Goal: Task Accomplishment & Management: Use online tool/utility

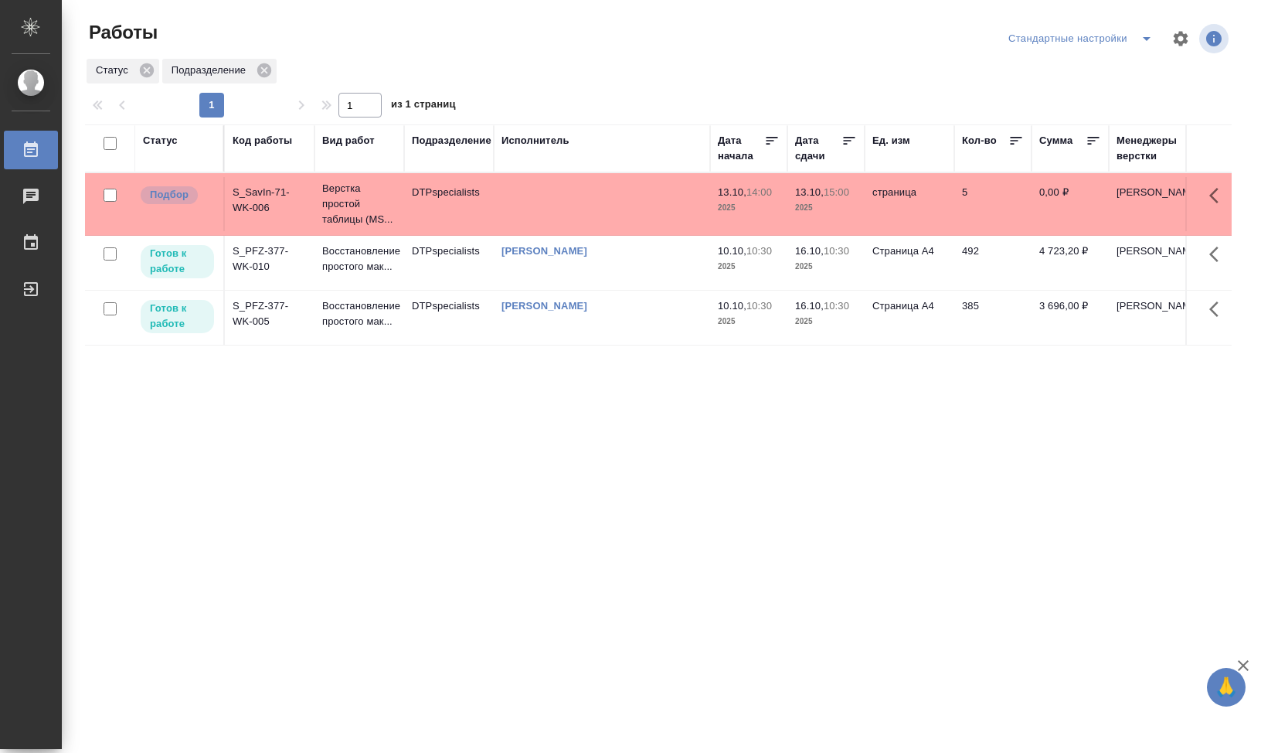
click at [333, 485] on div "Статус Код работы Вид работ Подразделение Исполнитель Дата начала Дата сдачи Ед…" at bounding box center [658, 402] width 1147 height 556
click at [1053, 36] on div "Стандартные настройки" at bounding box center [1084, 38] width 158 height 25
click at [1138, 39] on span "split button" at bounding box center [1146, 38] width 23 height 19
click at [1035, 73] on li "DTP" at bounding box center [1077, 69] width 170 height 25
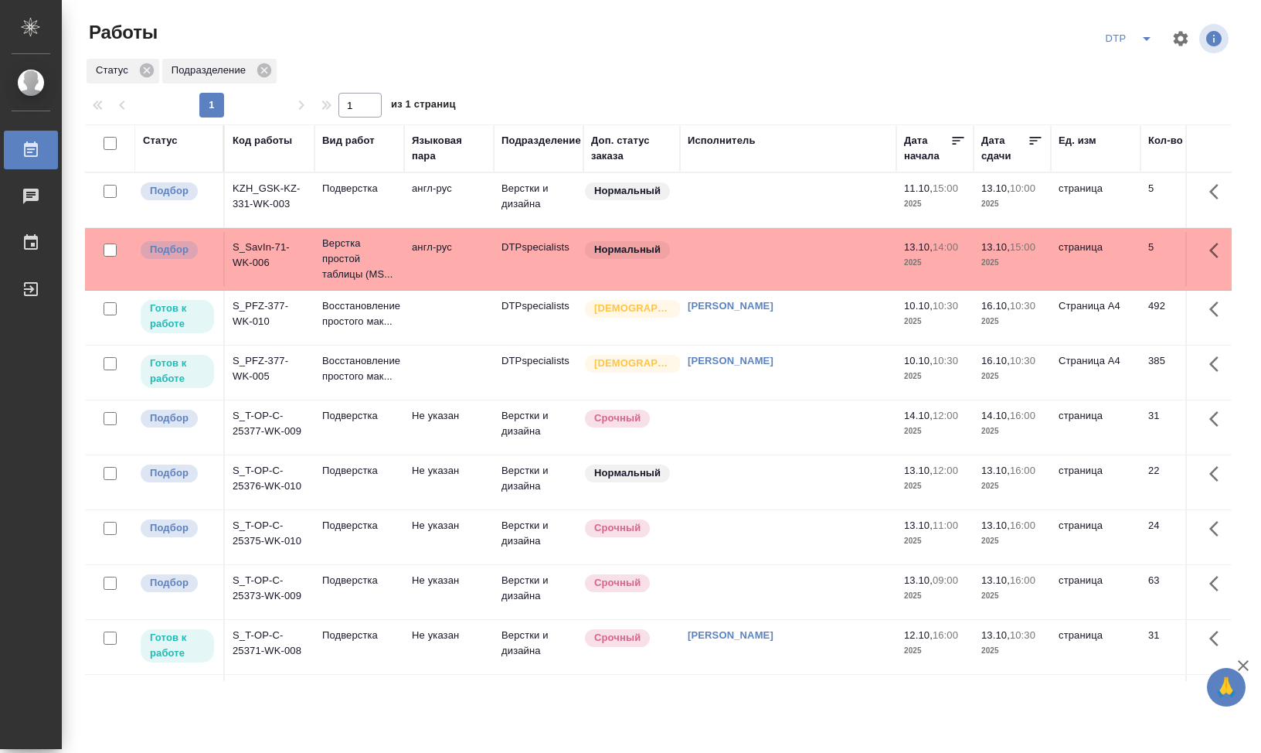
scroll to position [270, 0]
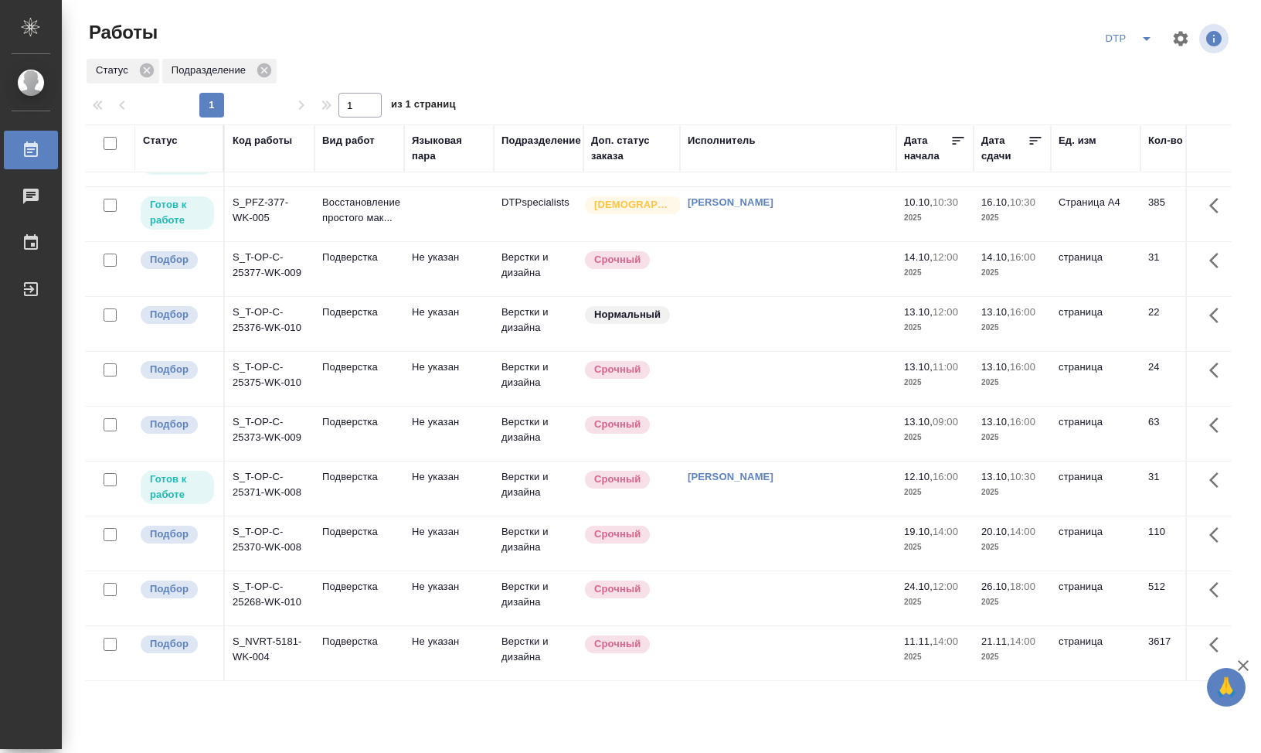
click at [255, 461] on td "S_T-OP-C-25371-WK-008" at bounding box center [270, 488] width 90 height 54
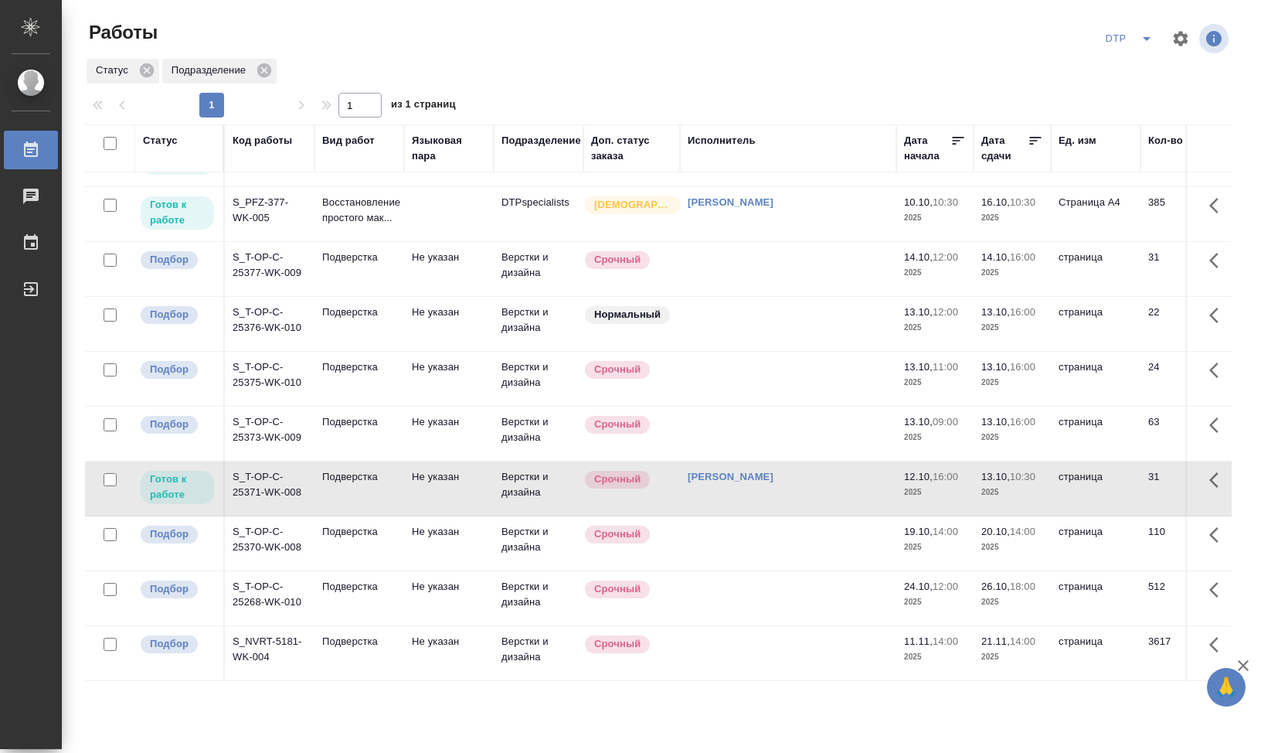
click at [269, 461] on td "S_T-OP-C-25371-WK-008" at bounding box center [270, 488] width 90 height 54
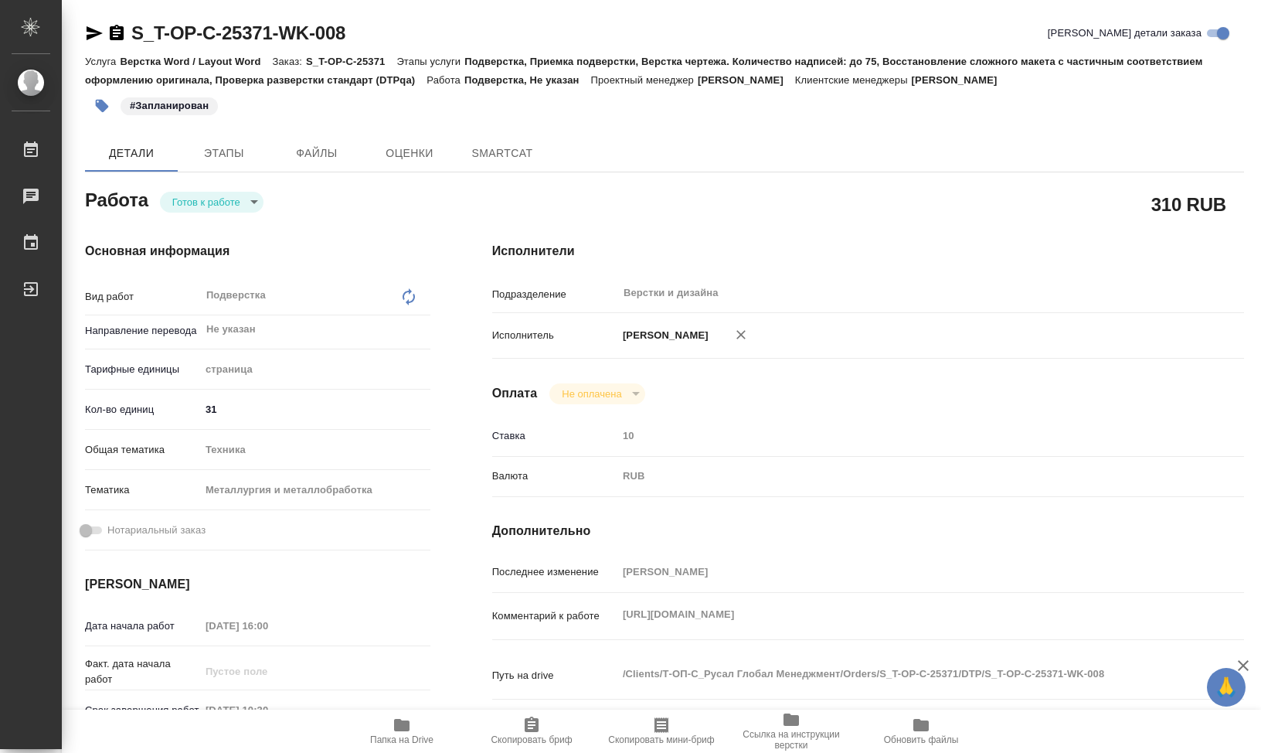
type textarea "x"
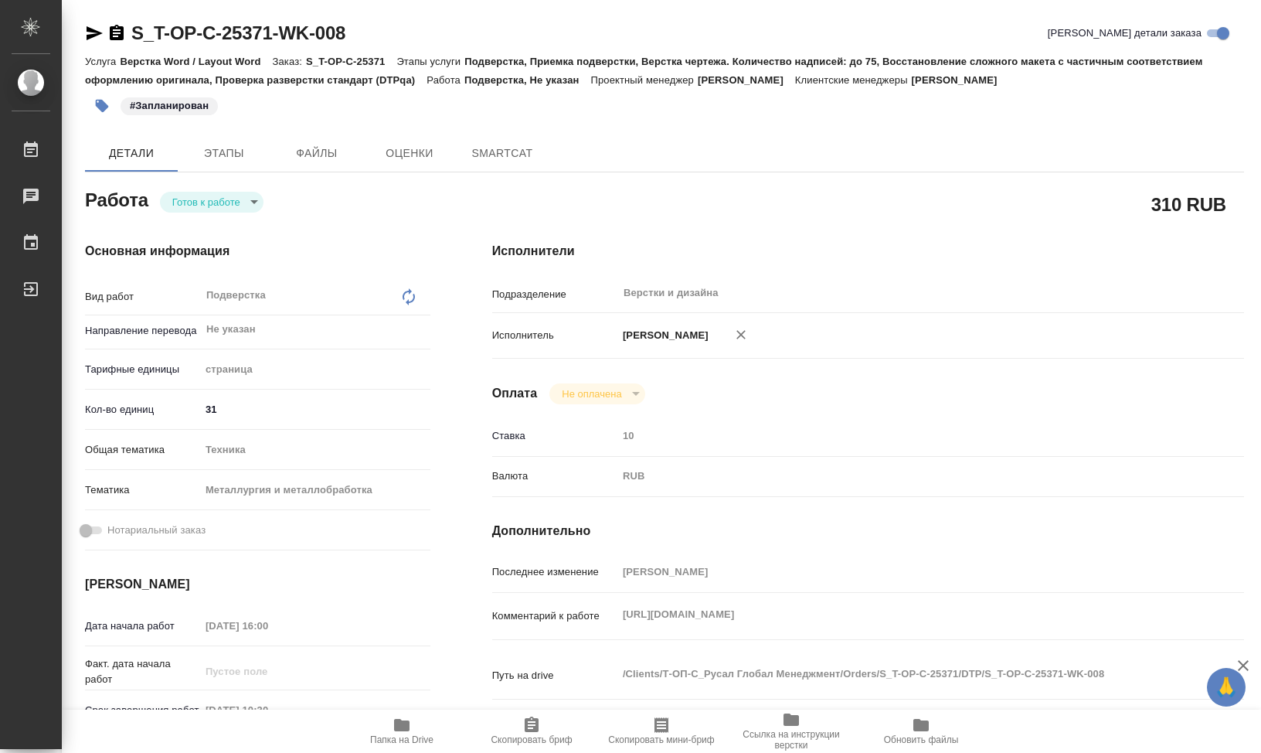
type textarea "x"
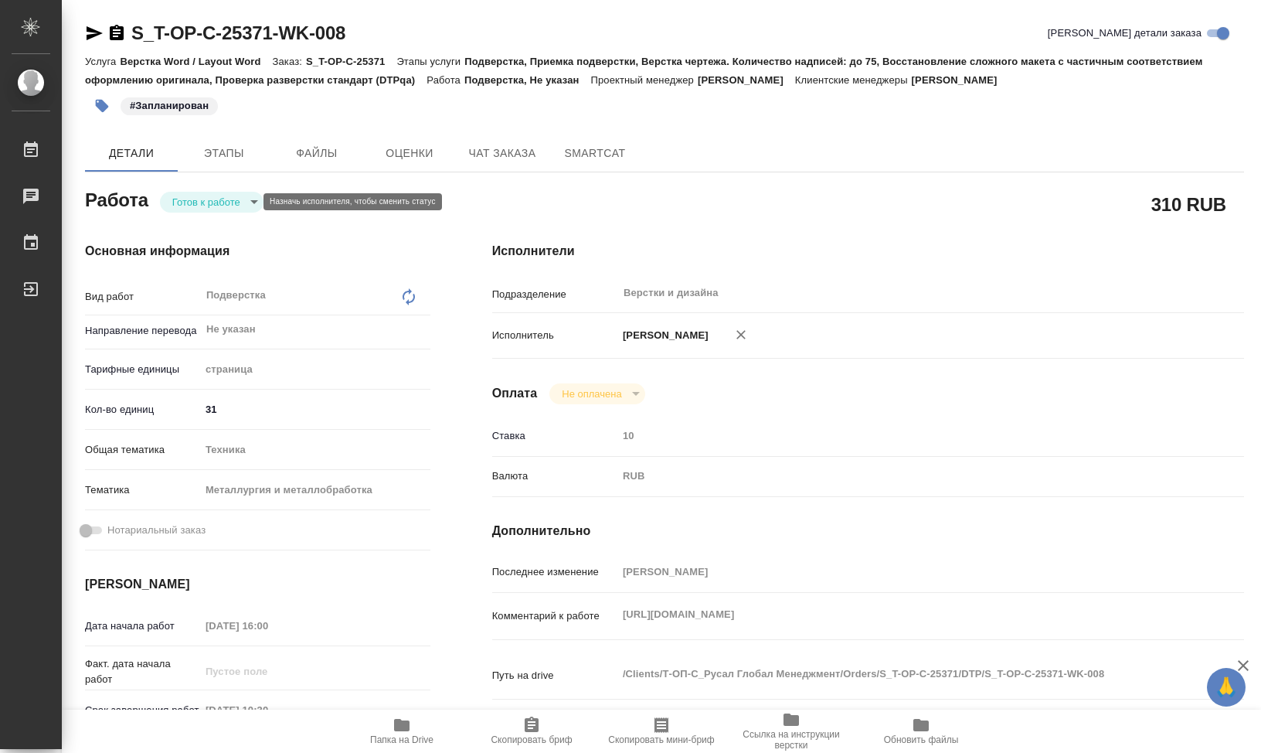
click at [231, 202] on body "🙏 .cls-1 fill:#fff; AWATERA Klimentovskii Sergei Работы Чаты График Выйти S_T-O…" at bounding box center [630, 376] width 1261 height 753
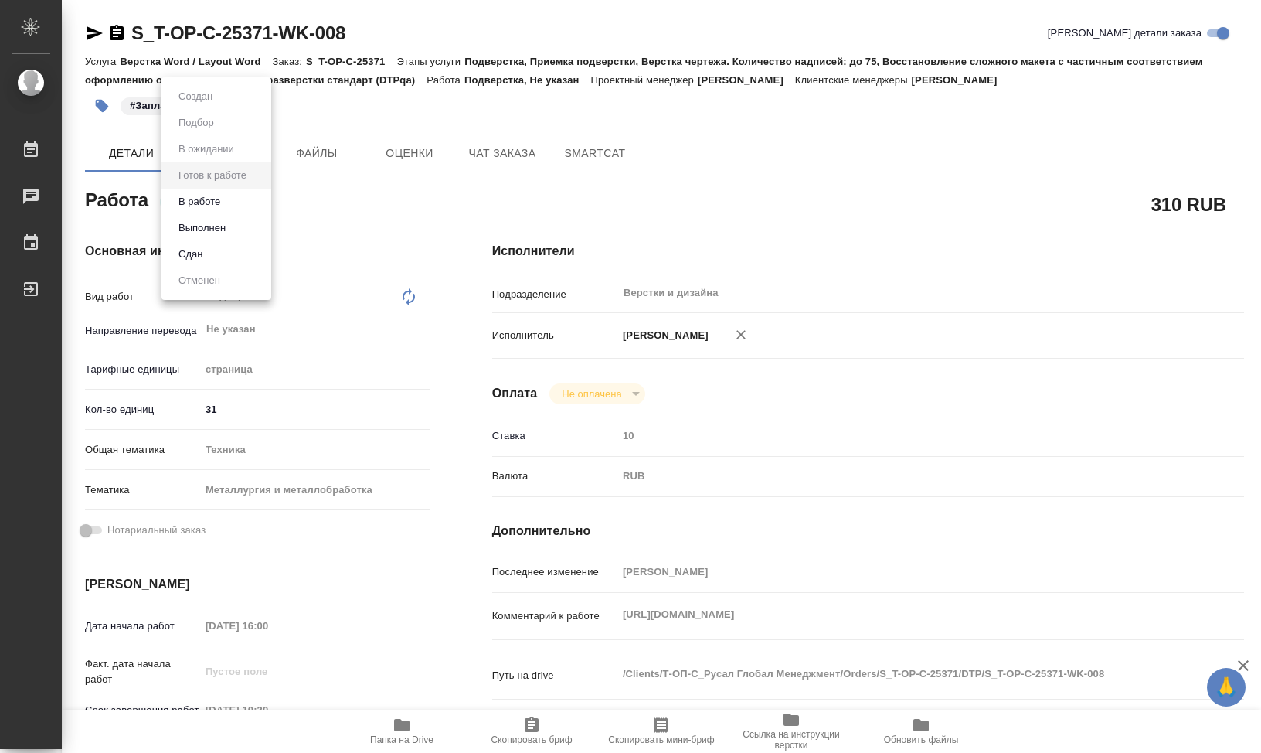
type textarea "x"
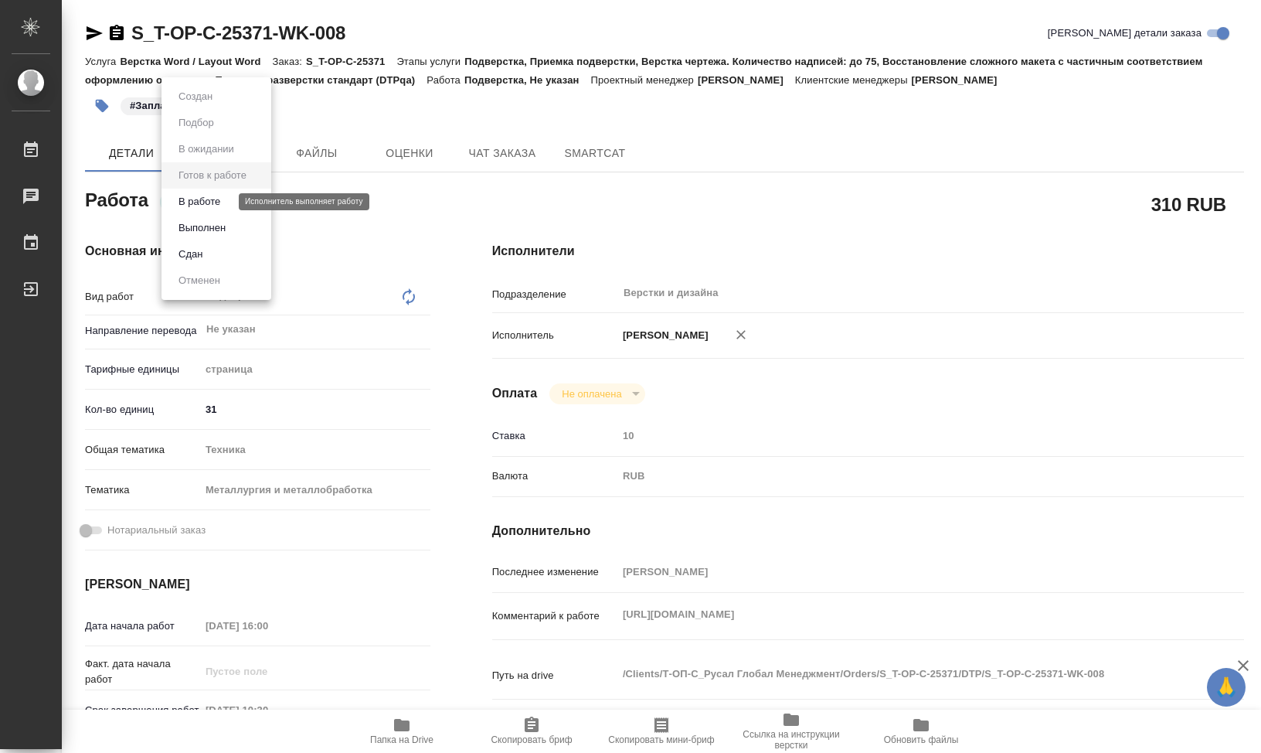
type textarea "x"
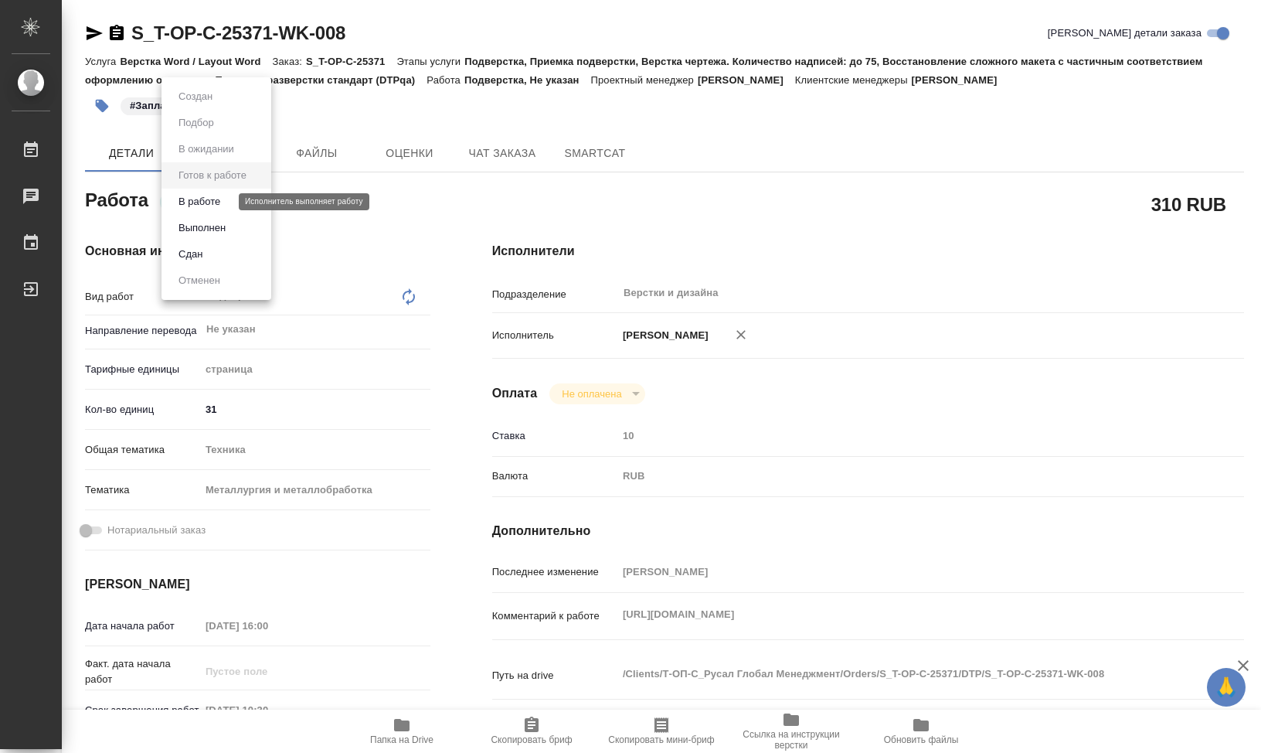
click at [206, 202] on button "В работе" at bounding box center [199, 201] width 51 height 17
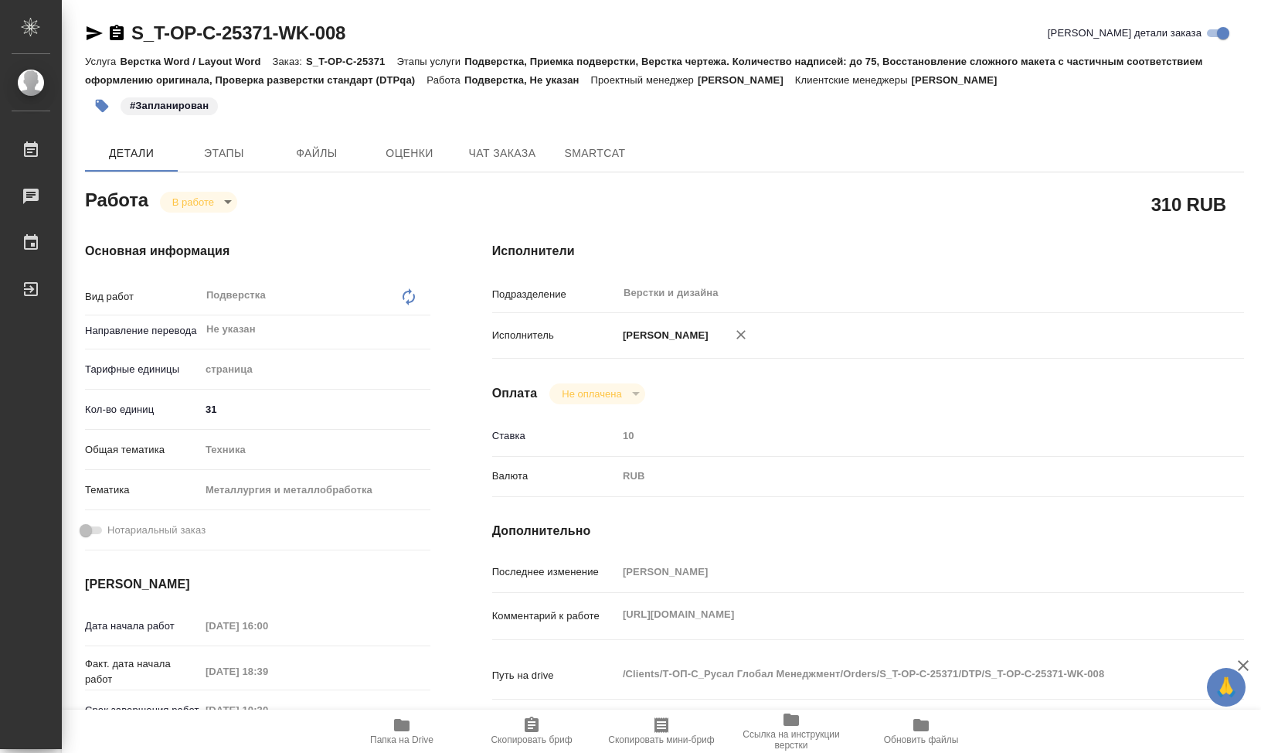
type textarea "x"
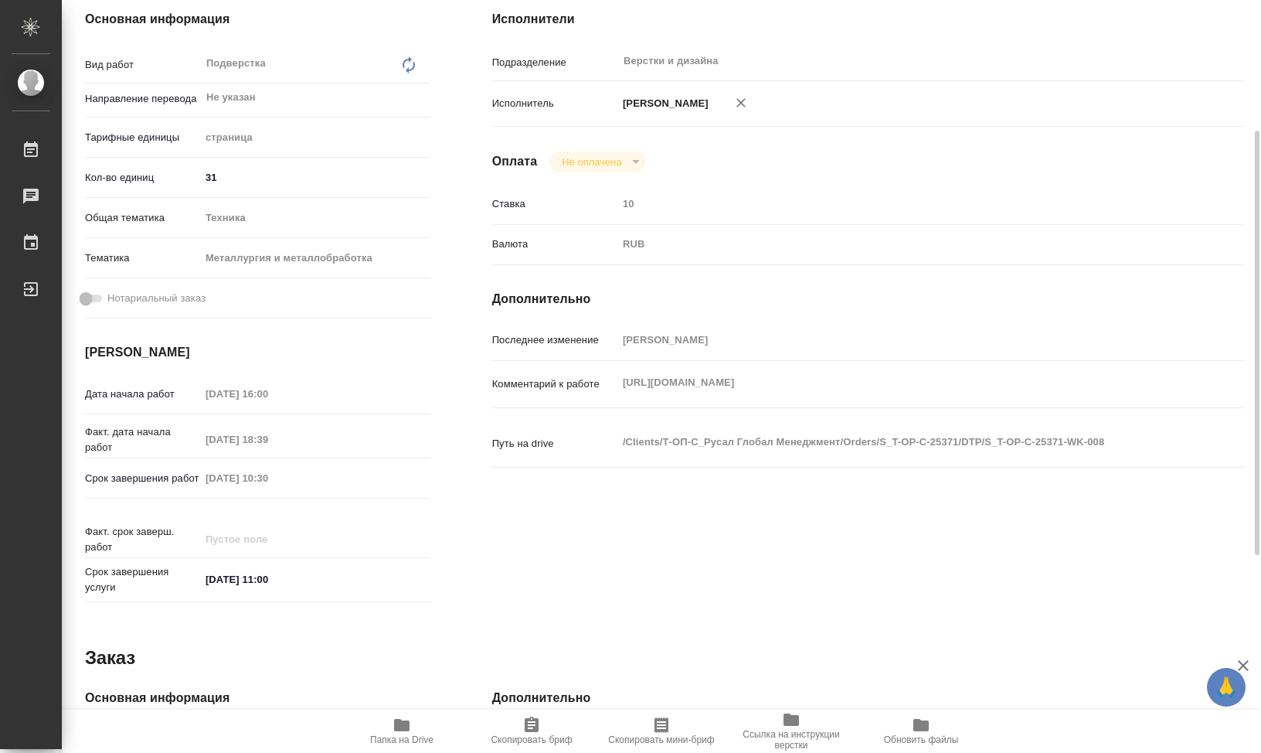
type textarea "x"
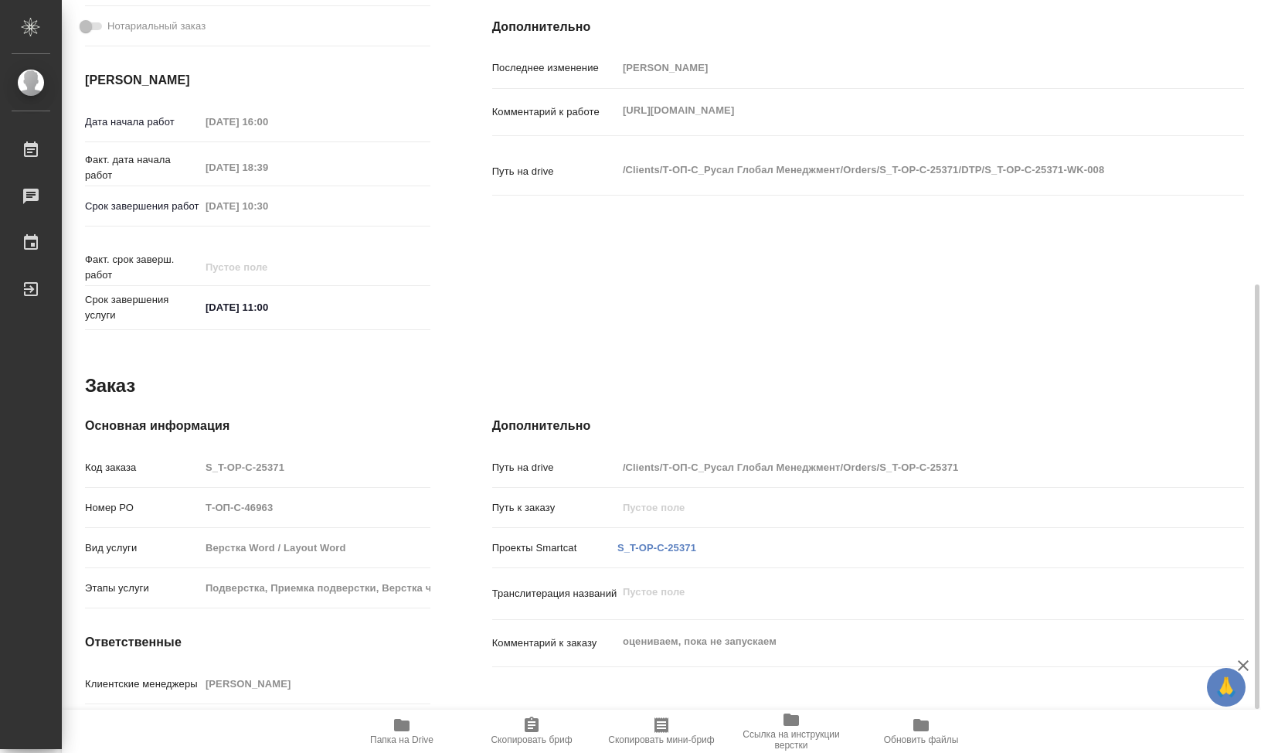
scroll to position [581, 0]
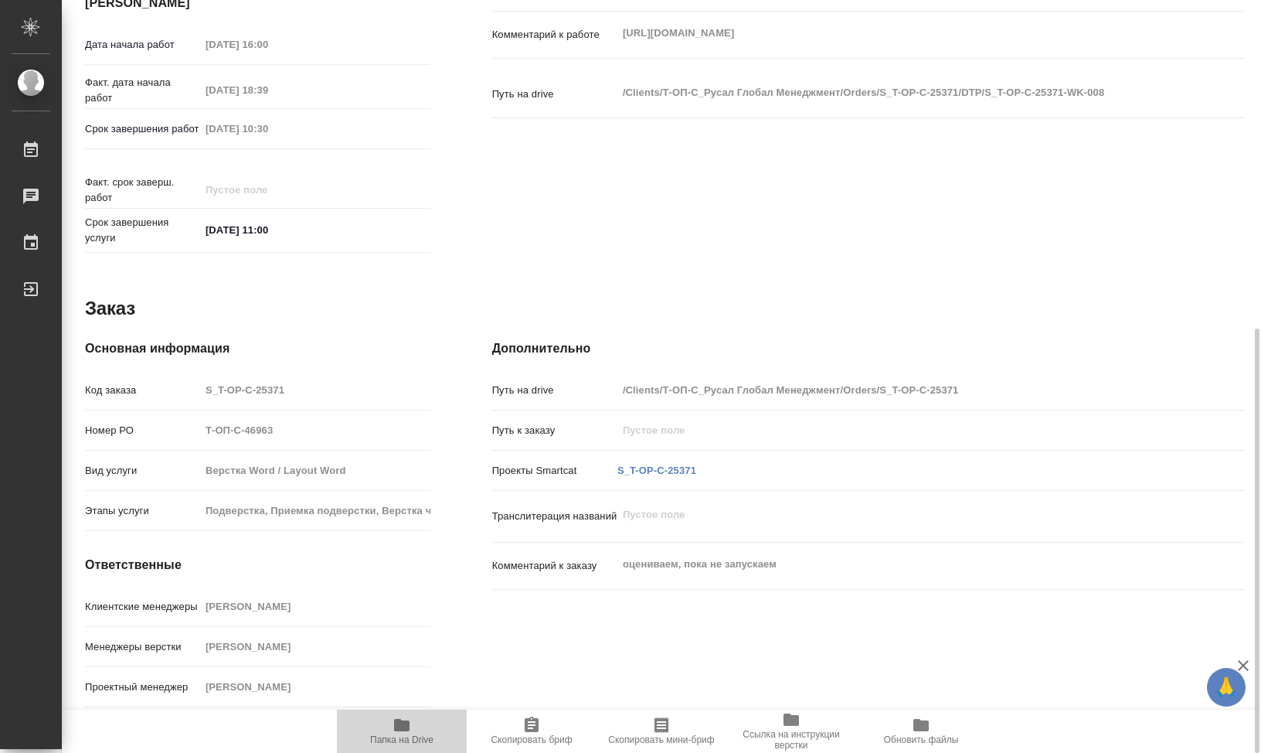
click at [397, 723] on icon "button" at bounding box center [401, 725] width 15 height 12
